Goal: Task Accomplishment & Management: Manage account settings

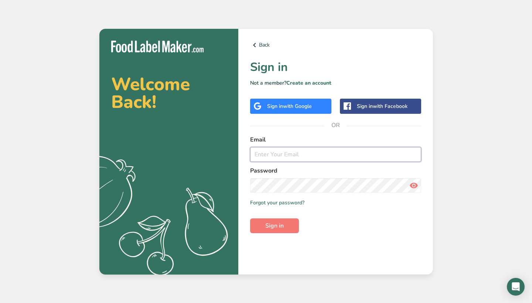
type input "[PERSON_NAME][EMAIL_ADDRESS][DOMAIN_NAME]"
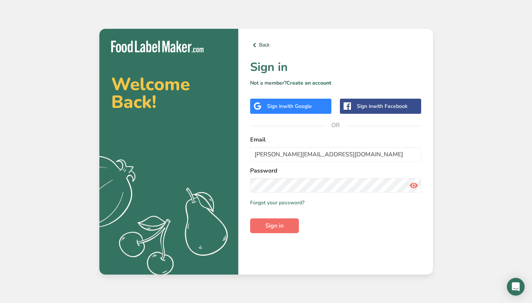
click at [267, 222] on span "Sign in" at bounding box center [274, 225] width 18 height 9
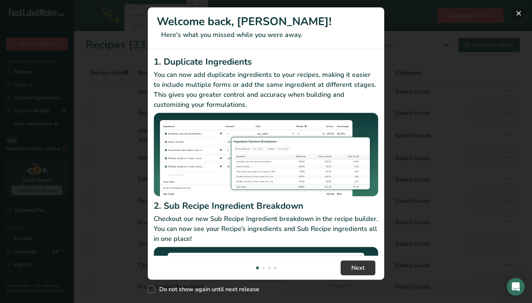
click at [521, 15] on button "New Features" at bounding box center [519, 13] width 12 height 12
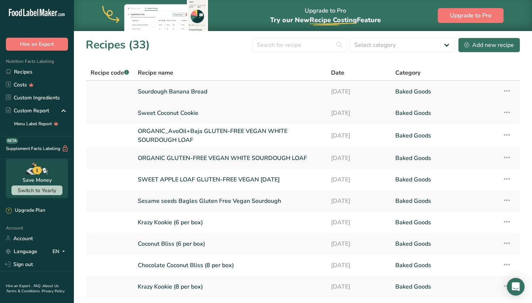
click at [510, 90] on icon at bounding box center [506, 90] width 9 height 13
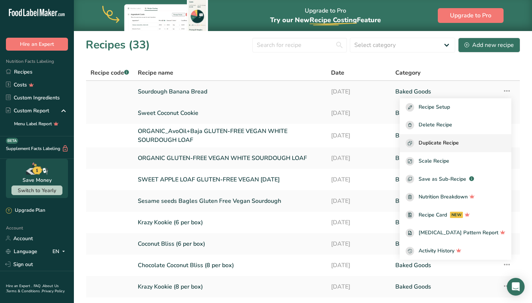
click at [443, 142] on span "Duplicate Recipe" at bounding box center [438, 143] width 40 height 8
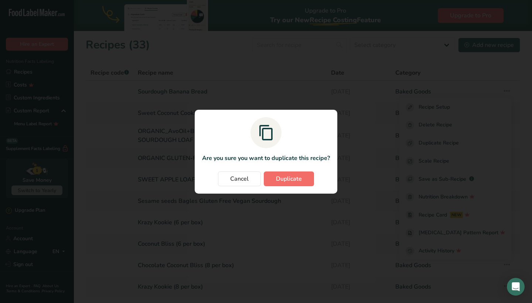
click at [291, 178] on span "Duplicate" at bounding box center [289, 178] width 26 height 9
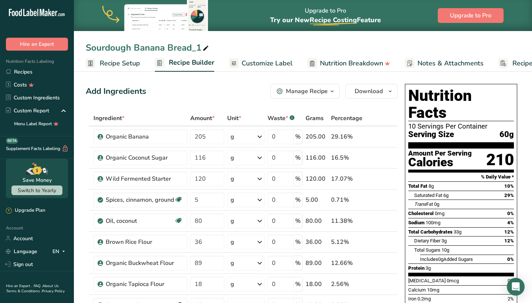
click at [186, 48] on div "Sourdough Banana Bread_1" at bounding box center [148, 47] width 124 height 13
click at [196, 49] on input "Sourdough Banana Bread_1" at bounding box center [303, 47] width 434 height 13
click at [130, 48] on input "Sourdough Banana Bread_1" at bounding box center [303, 47] width 434 height 13
click at [273, 49] on input "Sourdough Choco-chip Banana Bread_1" at bounding box center [303, 47] width 434 height 13
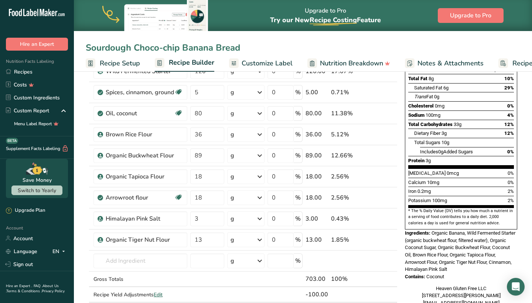
scroll to position [112, 0]
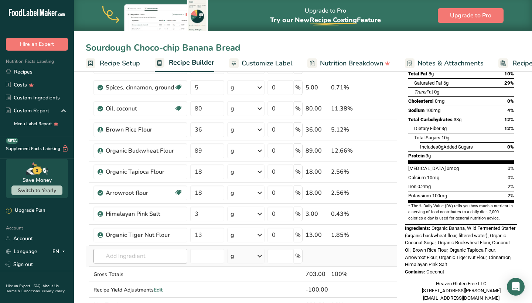
type input "Sourdough Choco-chip Banana Bread"
click at [139, 262] on input "text" at bounding box center [140, 256] width 94 height 15
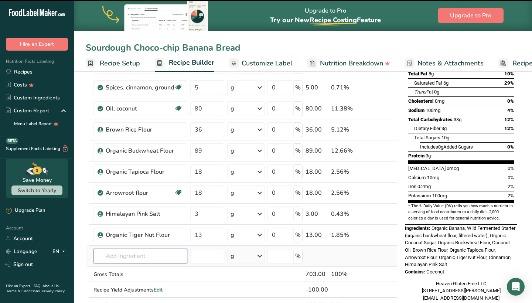
type input "c"
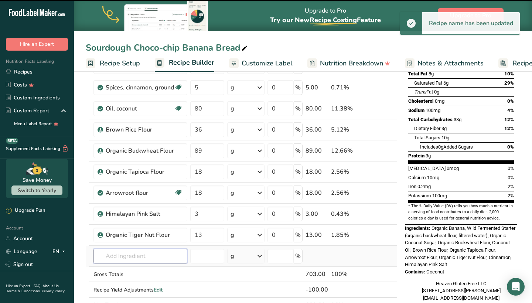
type input "h"
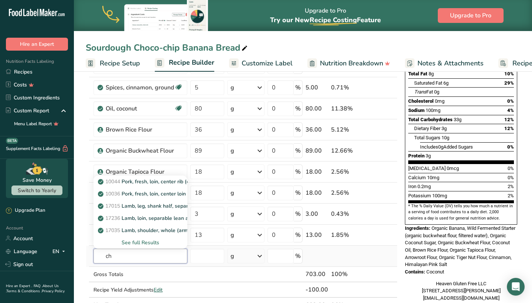
type input "c"
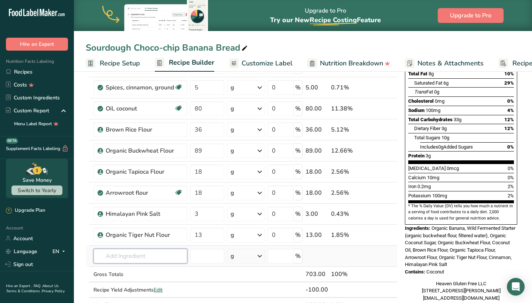
type input "c"
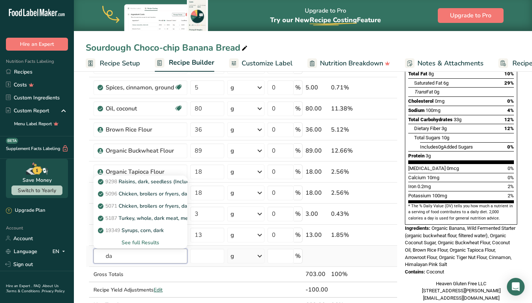
type input "d"
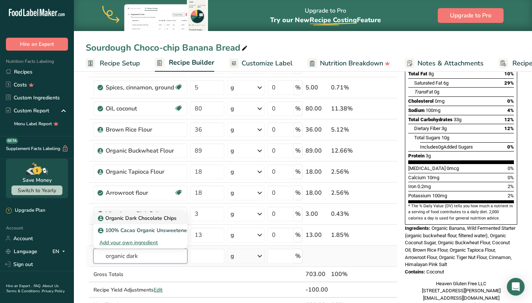
type input "organic dark"
click at [146, 218] on p "Organic Dark Chocolate Chips" at bounding box center [137, 218] width 77 height 8
type input "Organic Dark Chocolate Chips"
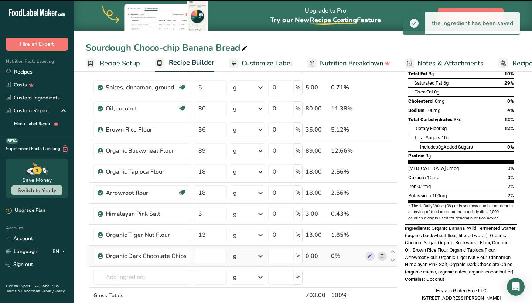
type input "0"
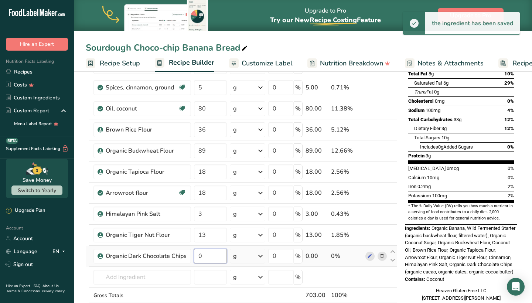
click at [208, 256] on input "0" at bounding box center [210, 256] width 33 height 15
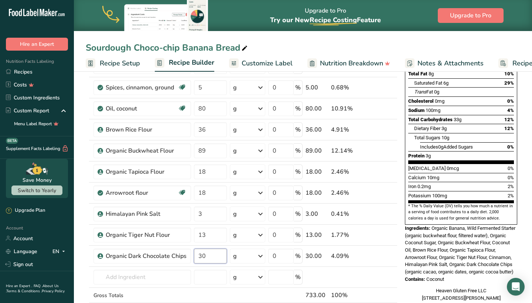
type input "30"
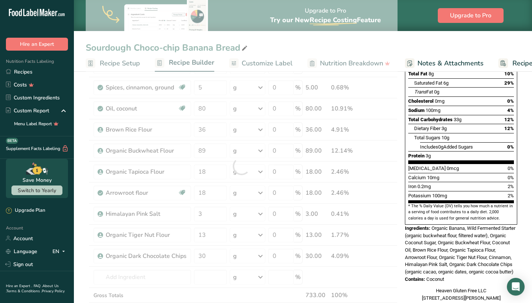
click at [402, 192] on div "Nutrition Facts 10 Servings Per Container Serving Size 60g Amount Per Serving C…" at bounding box center [461, 140] width 118 height 343
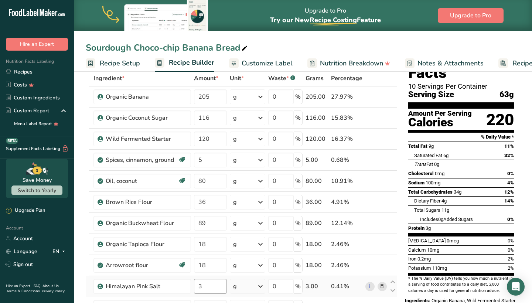
scroll to position [39, 0]
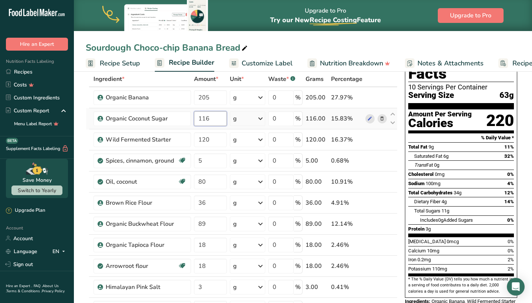
click at [212, 120] on input "116" at bounding box center [210, 118] width 33 height 15
type input "1"
type input "90"
click at [403, 123] on div "Nutrition Facts 10 Servings Per Container Serving Size 63g Amount Per Serving C…" at bounding box center [461, 213] width 118 height 343
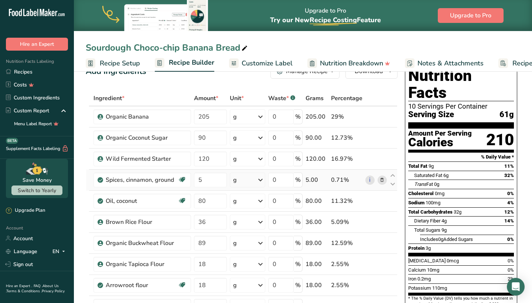
scroll to position [20, 0]
click at [383, 181] on icon at bounding box center [381, 180] width 5 height 8
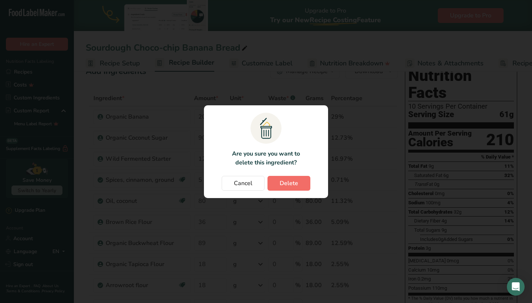
click at [302, 179] on button "Delete" at bounding box center [288, 183] width 43 height 15
type input "80"
type input "36"
type input "89"
type input "18"
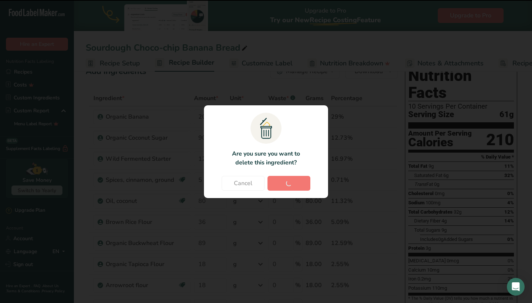
type input "3"
type input "13"
type input "30"
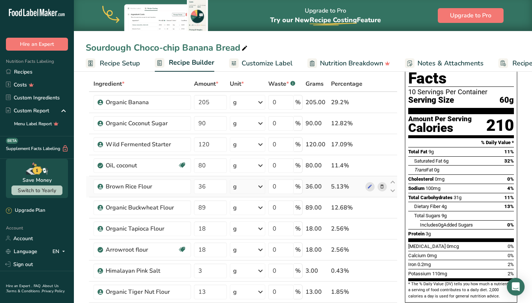
scroll to position [35, 0]
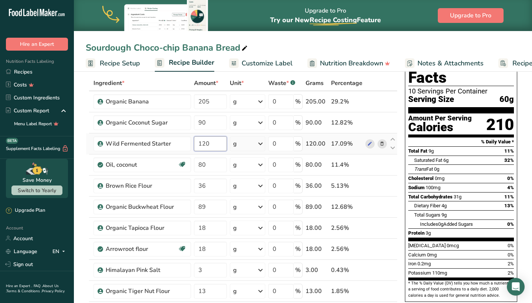
click at [221, 146] on input "120" at bounding box center [210, 143] width 33 height 15
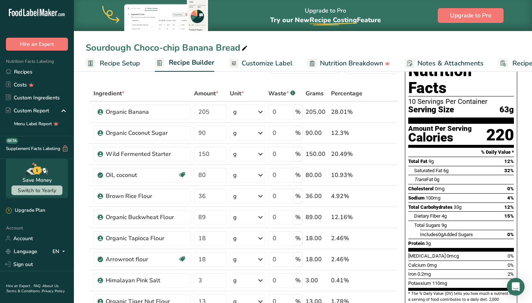
scroll to position [24, 0]
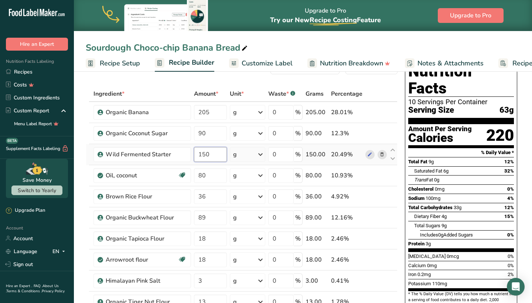
click at [210, 154] on input "150" at bounding box center [210, 154] width 33 height 15
type input "140"
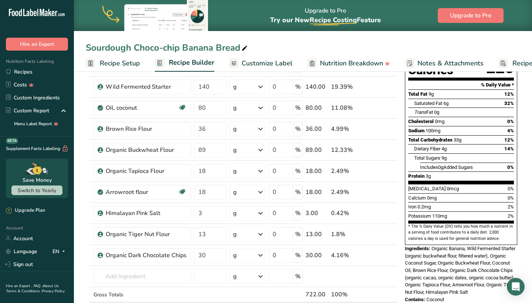
scroll to position [99, 0]
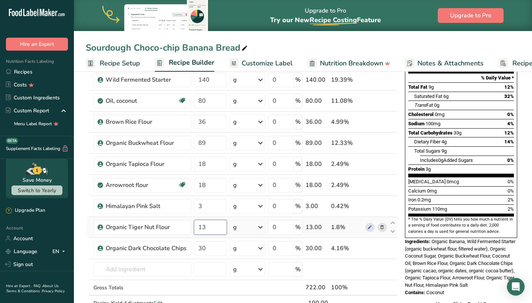
click at [212, 225] on input "13" at bounding box center [210, 227] width 33 height 15
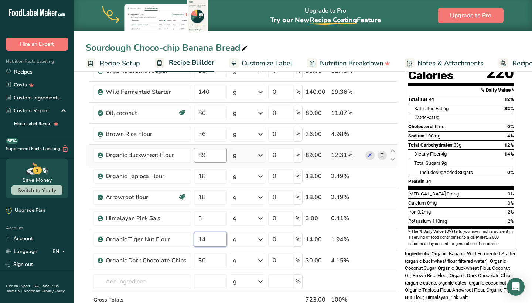
type input "14"
click at [216, 154] on div "Ingredient * Amount * Unit * Waste * .a-a{fill:#347362;}.b-a{fill:#fff;} Grams …" at bounding box center [242, 181] width 312 height 315
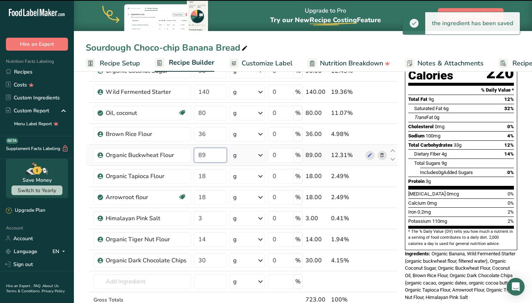
type input "8"
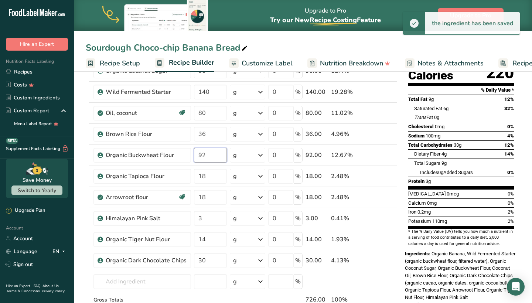
type input "92"
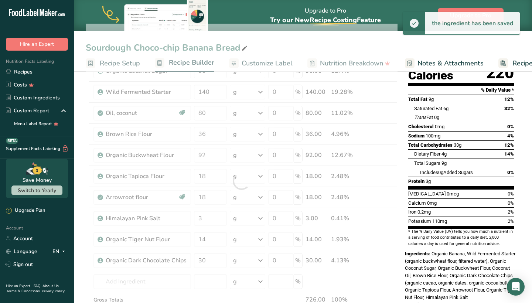
click at [400, 181] on div "Add Ingredients Manage Recipe Delete Recipe Duplicate Recipe Scale Recipe Save …" at bounding box center [244, 283] width 316 height 579
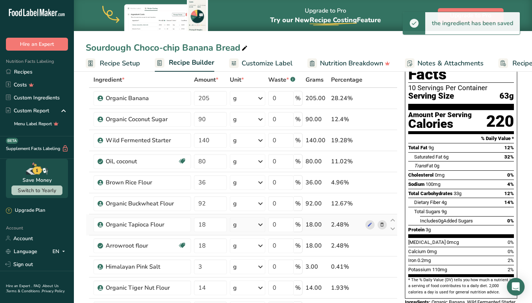
scroll to position [37, 0]
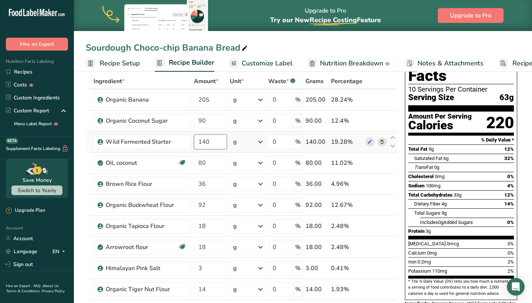
click at [221, 141] on input "140" at bounding box center [210, 141] width 33 height 15
click at [402, 141] on div "Nutrition Facts 10 Servings Per Container Serving Size 63g Amount Per Serving C…" at bounding box center [461, 215] width 118 height 343
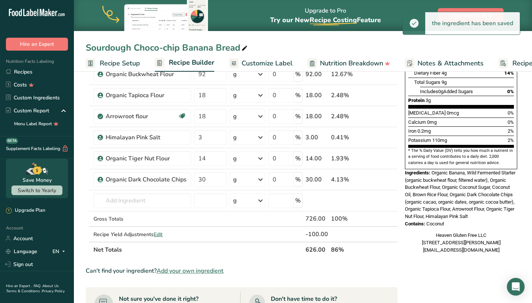
scroll to position [169, 0]
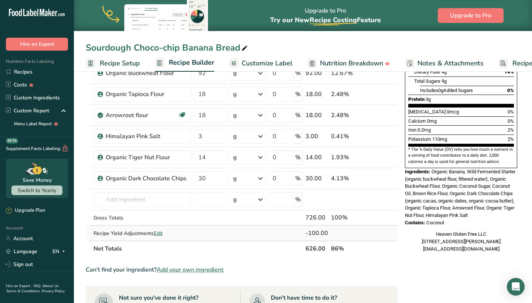
click at [158, 235] on span "Edit" at bounding box center [158, 233] width 9 height 7
select select "0"
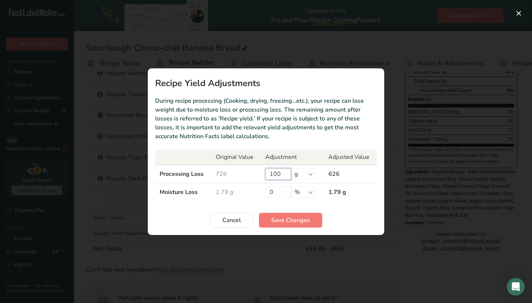
click at [281, 176] on input "100" at bounding box center [278, 174] width 26 height 12
type input "1"
type input "6"
type input "76"
click at [292, 222] on span "Save Changes" at bounding box center [290, 220] width 39 height 9
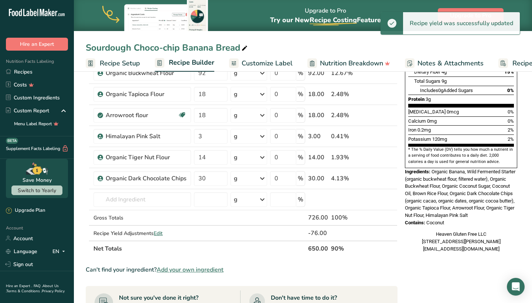
click at [390, 250] on th at bounding box center [392, 248] width 9 height 16
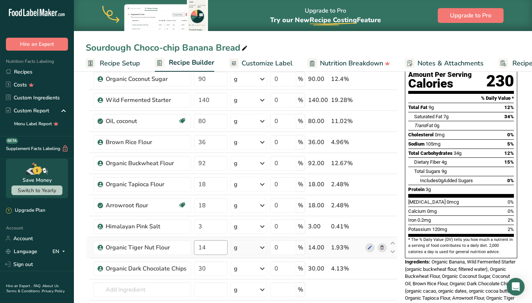
scroll to position [77, 0]
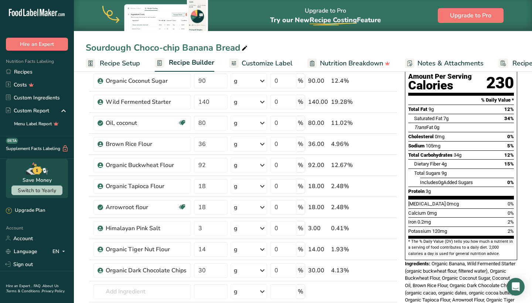
click at [401, 115] on div "Add Ingredients Manage Recipe Delete Recipe Duplicate Recipe Scale Recipe Save …" at bounding box center [244, 293] width 316 height 579
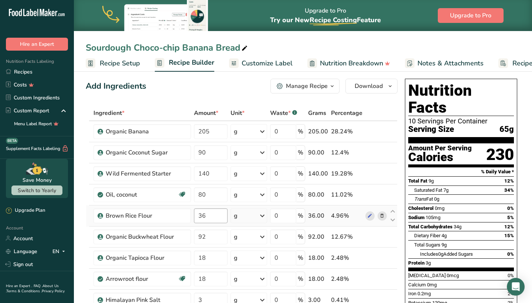
scroll to position [3, 0]
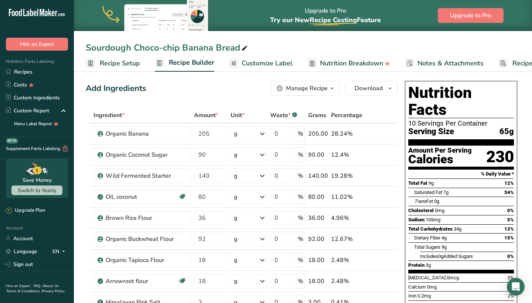
click at [212, 161] on input "90" at bounding box center [211, 154] width 34 height 15
type input "9"
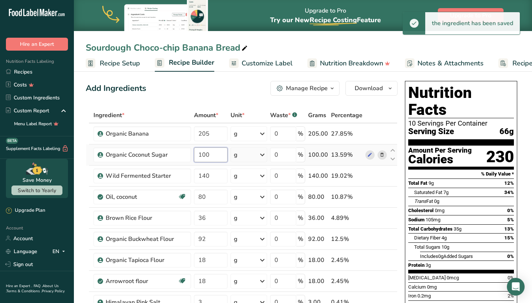
click at [215, 153] on input "100" at bounding box center [211, 154] width 34 height 15
type input "1"
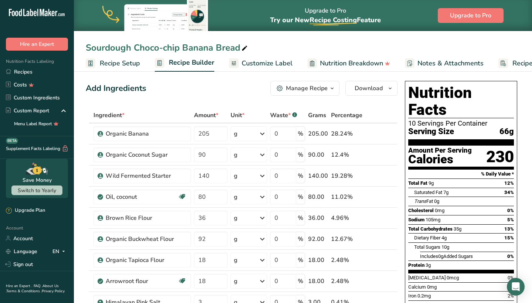
click at [402, 168] on div "Nutrition Facts 10 Servings Per Container Serving Size 66g Amount Per Serving C…" at bounding box center [461, 249] width 118 height 343
click at [220, 155] on input "90" at bounding box center [211, 154] width 34 height 15
type input "9"
type input "80"
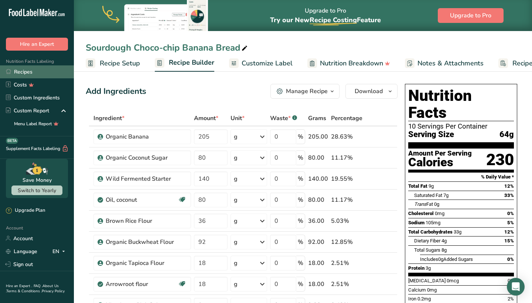
scroll to position [0, 0]
click at [31, 71] on link "Recipes" at bounding box center [37, 71] width 74 height 13
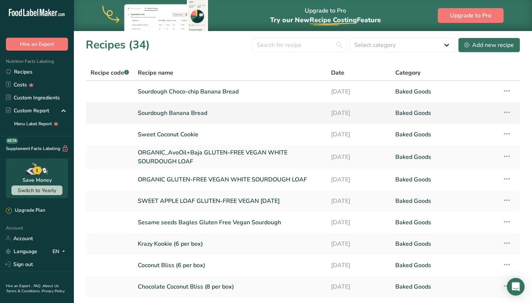
click at [179, 116] on link "Sourdough Banana Bread" at bounding box center [230, 113] width 184 height 16
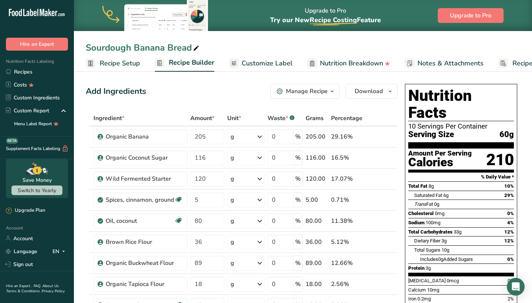
click at [192, 51] on span at bounding box center [196, 48] width 9 height 9
click at [130, 49] on input "Sourdough Banana Bread" at bounding box center [303, 47] width 434 height 13
type input "Sourdough Spicy Banana Bread"
click at [196, 92] on div "Add Ingredients Manage Recipe Delete Recipe Duplicate Recipe Scale Recipe Save …" at bounding box center [242, 91] width 312 height 15
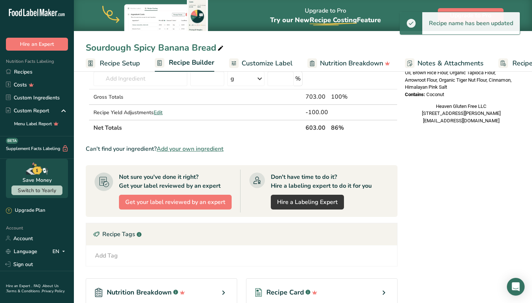
scroll to position [276, 0]
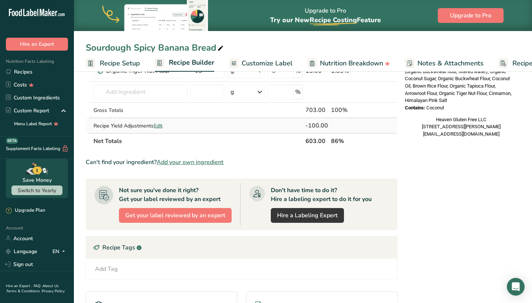
click at [160, 124] on span "Edit" at bounding box center [158, 125] width 9 height 7
select select "0"
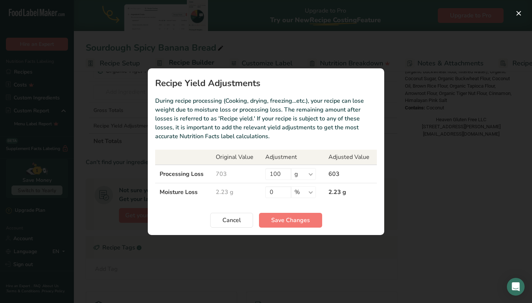
click at [435, 184] on div "Recipe yield modal" at bounding box center [266, 151] width 532 height 303
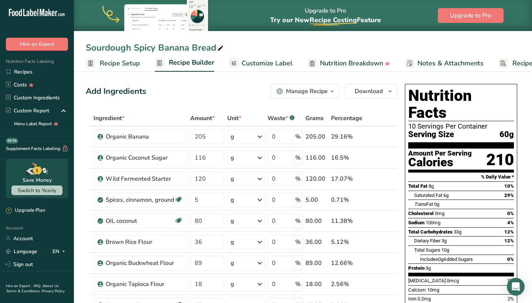
scroll to position [0, 0]
